Goal: Find specific page/section: Find specific page/section

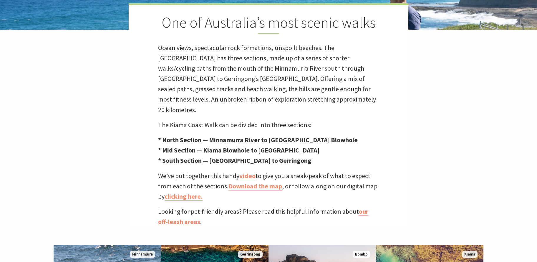
scroll to position [177, 0]
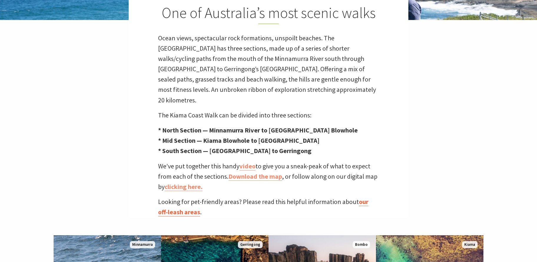
click at [368, 197] on link "our off-leash areas" at bounding box center [263, 206] width 210 height 19
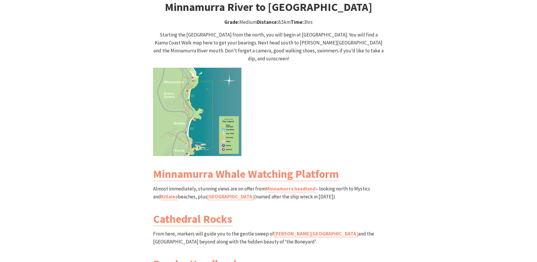
scroll to position [618, 0]
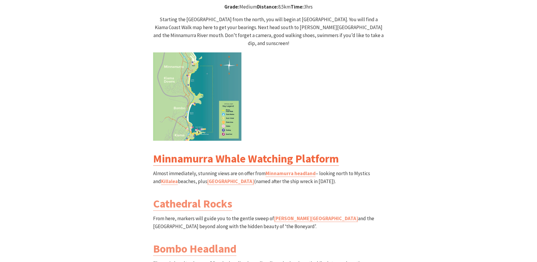
click at [303, 152] on link "Minnamurra Whale Watching Platform" at bounding box center [246, 159] width 186 height 14
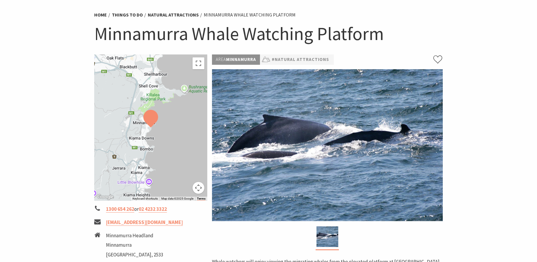
scroll to position [29, 0]
